Goal: Browse casually

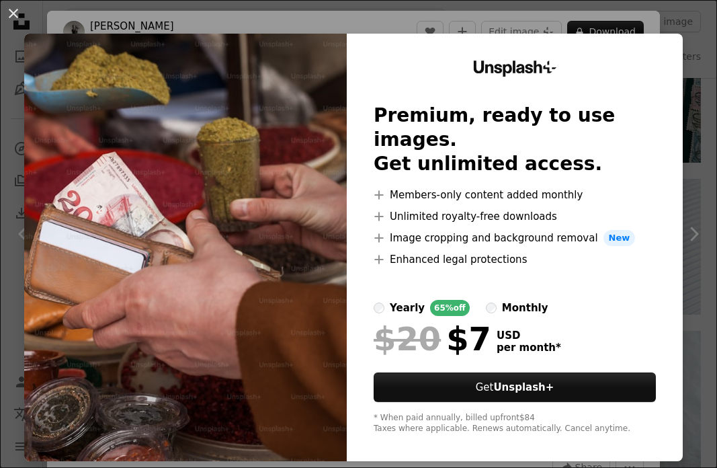
scroll to position [3, 0]
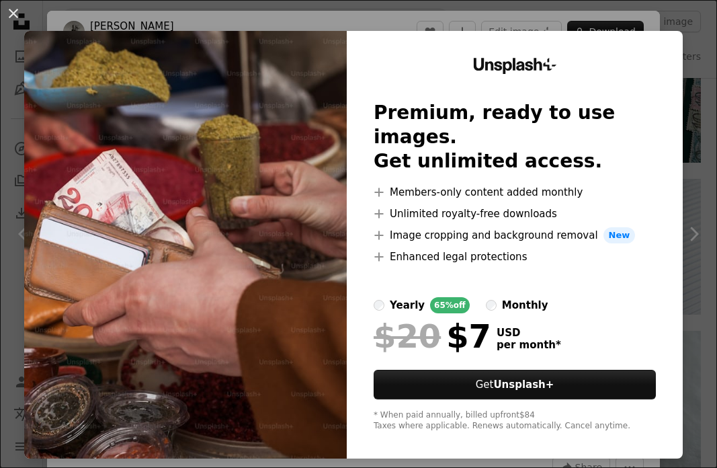
click at [535, 17] on div "An X shape Unsplash+ Premium, ready to use images. Get unlimited access. A plus…" at bounding box center [358, 234] width 717 height 468
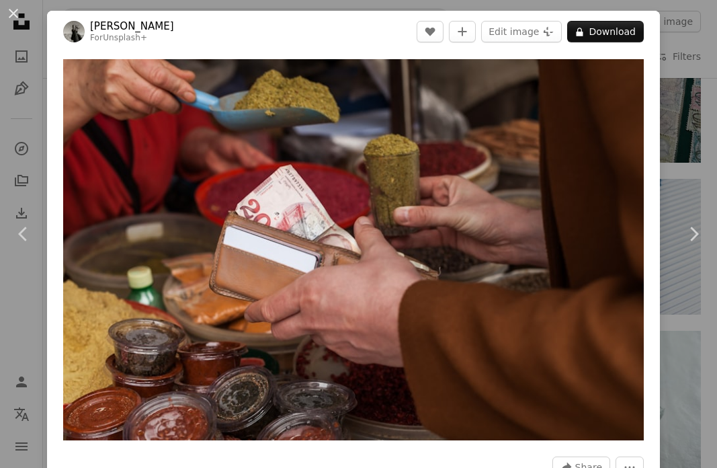
click at [660, 120] on div "Zoom in" at bounding box center [353, 249] width 613 height 394
click at [707, 120] on div "An X shape Chevron left Chevron right [PERSON_NAME] Light For Unsplash+ A heart…" at bounding box center [358, 234] width 717 height 468
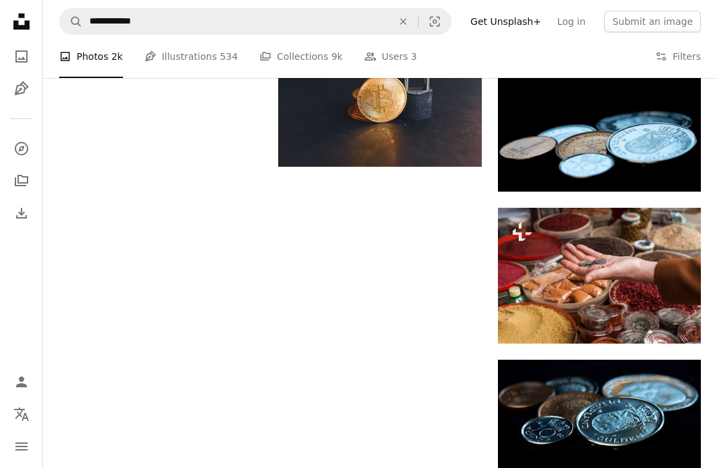
scroll to position [1189, 0]
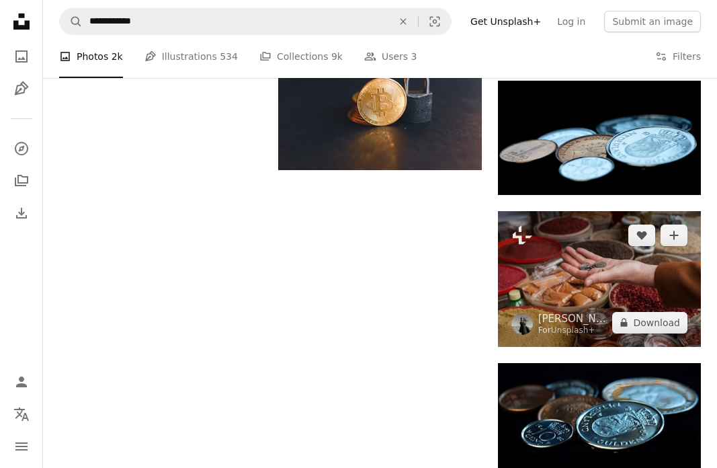
click at [568, 271] on img at bounding box center [599, 279] width 203 height 136
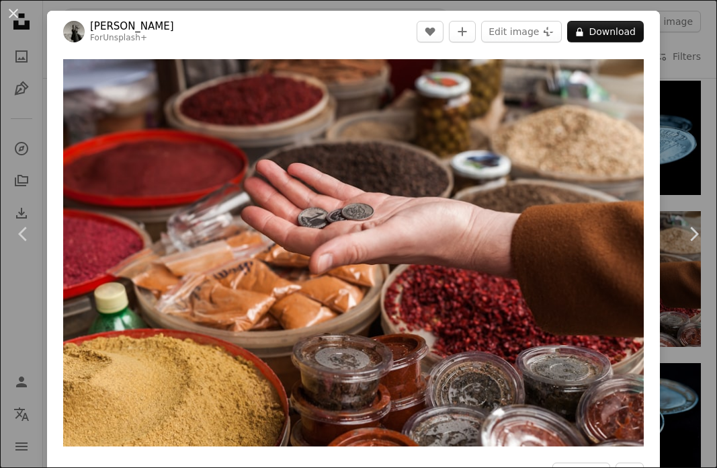
click at [26, 168] on div "An X shape Chevron left Chevron right [PERSON_NAME] Light For Unsplash+ A heart…" at bounding box center [358, 234] width 717 height 468
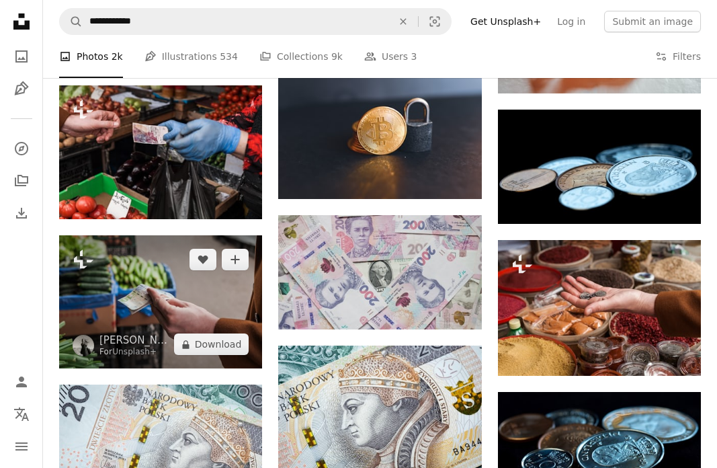
scroll to position [1160, 0]
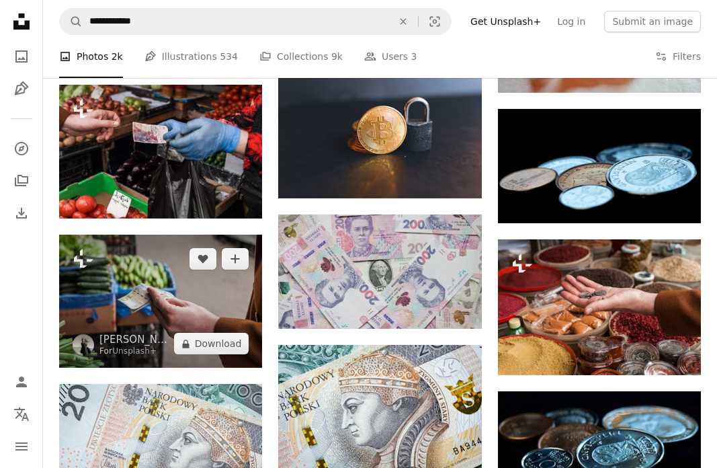
click at [146, 330] on img at bounding box center [160, 300] width 203 height 133
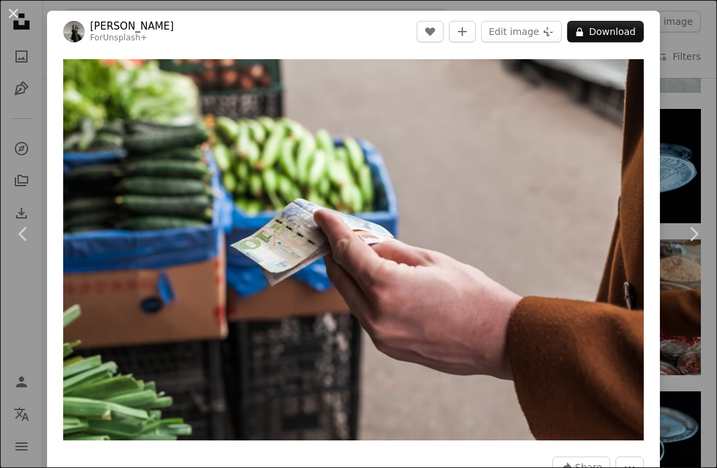
click at [704, 71] on div "An X shape Chevron left Chevron right [PERSON_NAME] Light For Unsplash+ A heart…" at bounding box center [358, 234] width 717 height 468
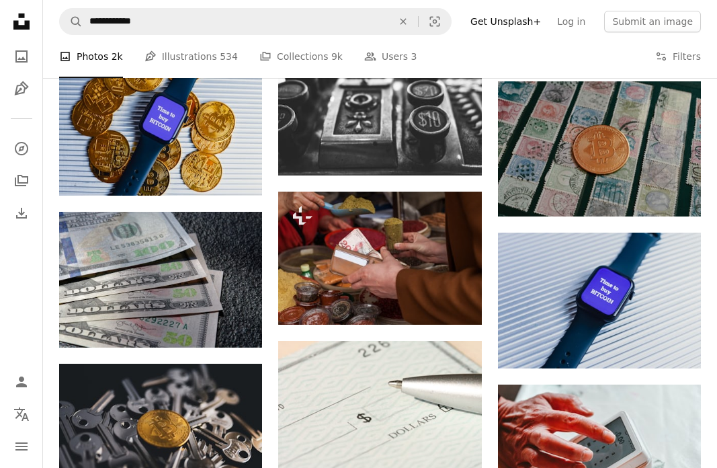
scroll to position [624, 0]
